Goal: Check status: Check status

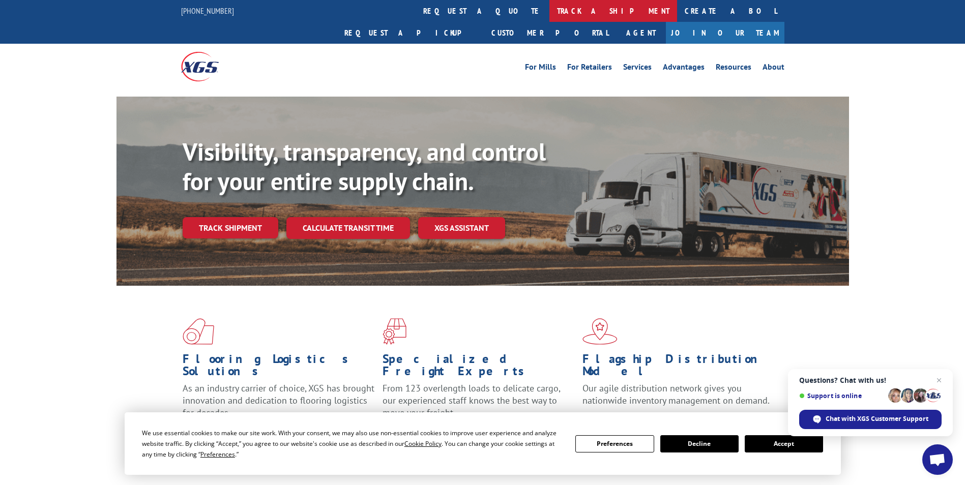
click at [549, 6] on link "track a shipment" at bounding box center [613, 11] width 128 height 22
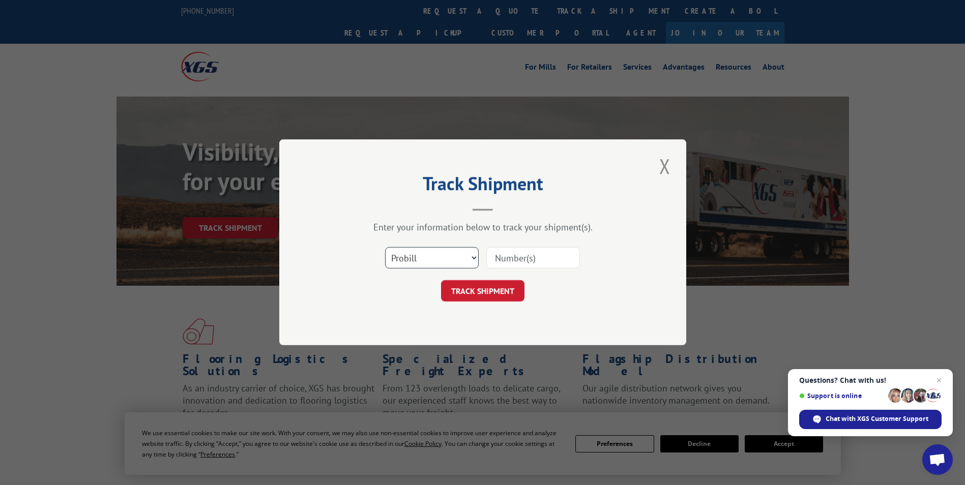
click at [471, 261] on select "Select category... Probill BOL PO" at bounding box center [432, 258] width 94 height 21
select select "bol"
click at [385, 248] on select "Select category... Probill BOL PO" at bounding box center [432, 258] width 94 height 21
click at [509, 255] on input at bounding box center [533, 258] width 94 height 21
paste input "4866042"
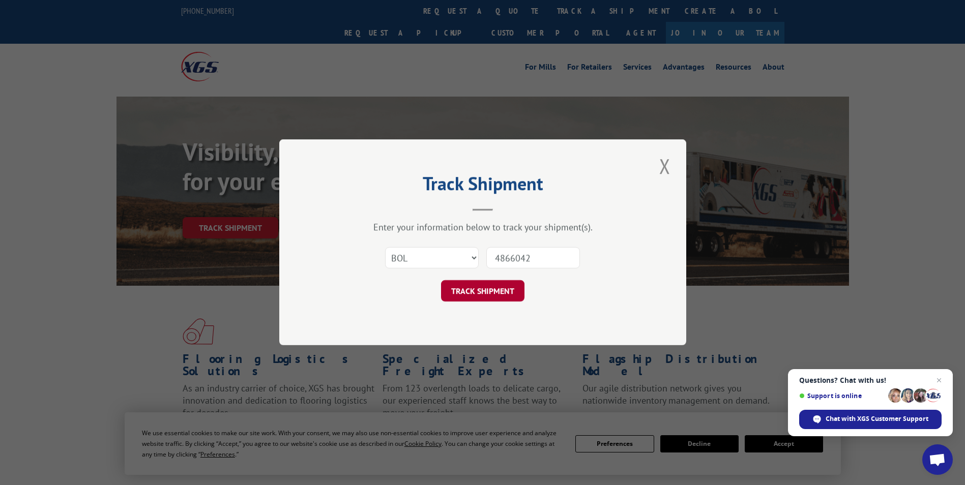
type input "4866042"
click at [474, 287] on button "TRACK SHIPMENT" at bounding box center [482, 291] width 83 height 21
